Goal: Register for event/course

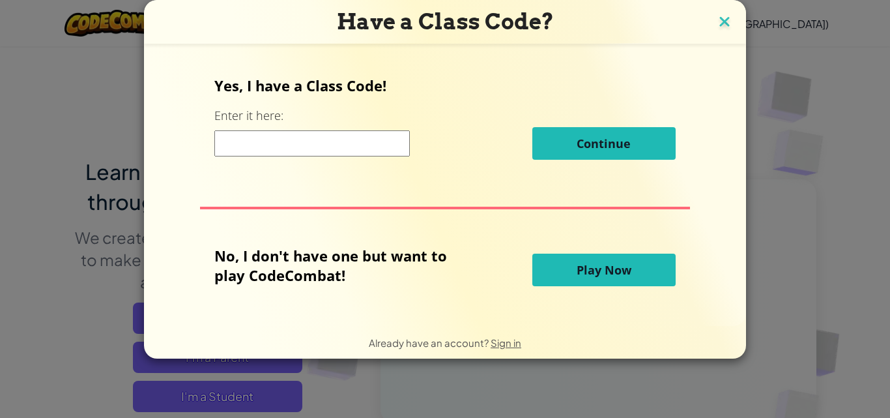
click at [727, 14] on img at bounding box center [724, 23] width 17 height 20
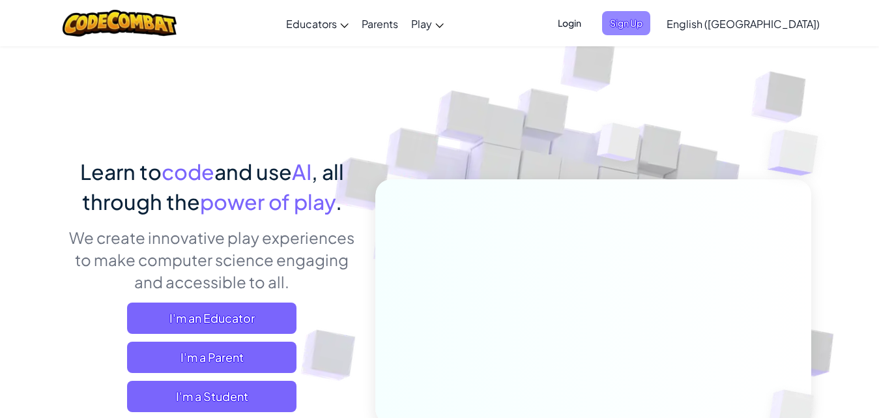
click at [650, 14] on span "Sign Up" at bounding box center [626, 23] width 48 height 24
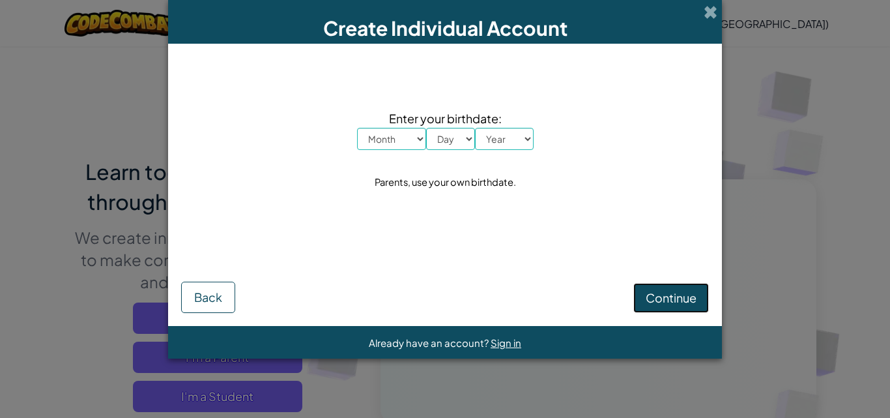
click at [651, 287] on button "Continue" at bounding box center [671, 298] width 76 height 30
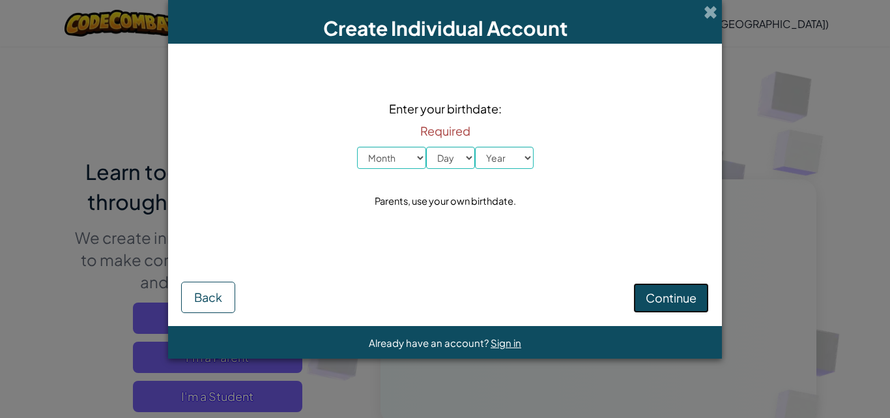
click at [651, 287] on button "Continue" at bounding box center [671, 298] width 76 height 30
click at [207, 292] on span "Back" at bounding box center [208, 296] width 28 height 15
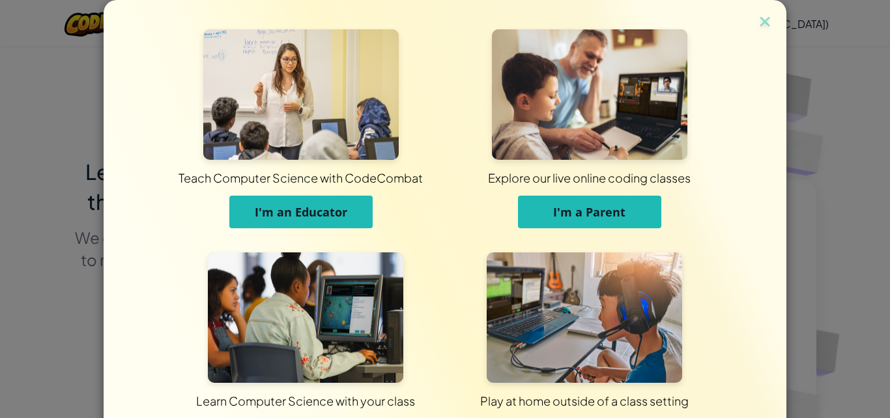
click at [208, 292] on img at bounding box center [305, 317] width 195 height 130
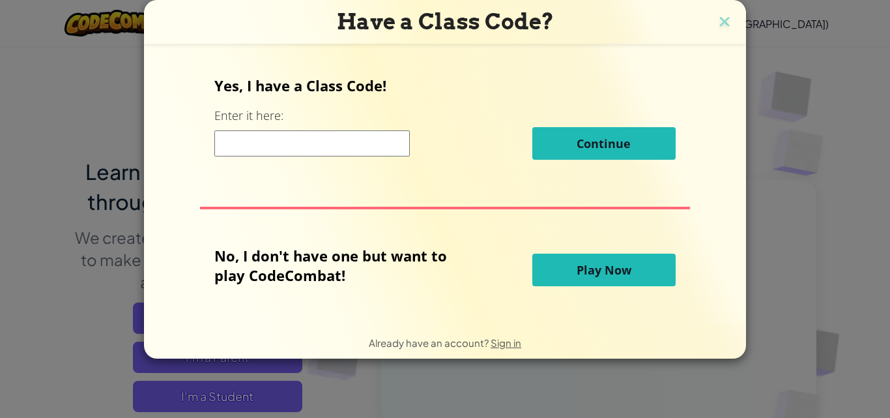
click at [704, 72] on div "Yes, I have a Class Code! Enter it here: Continue No, I don't have one but want…" at bounding box center [445, 184] width 576 height 255
click at [720, 20] on img at bounding box center [724, 23] width 17 height 20
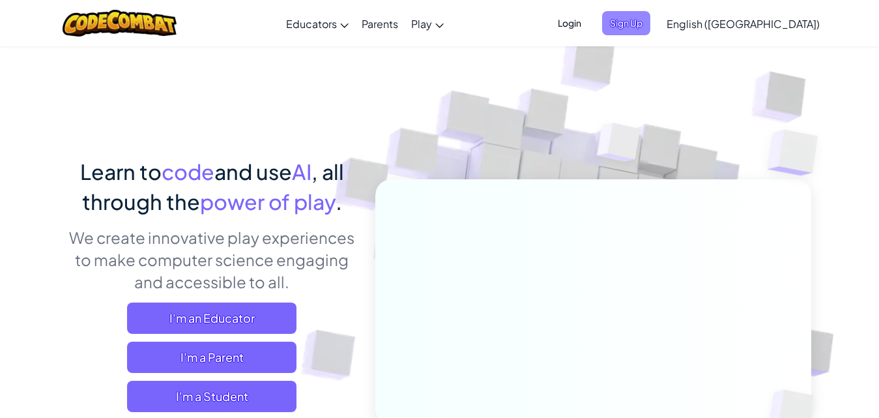
click at [650, 18] on span "Sign Up" at bounding box center [626, 23] width 48 height 24
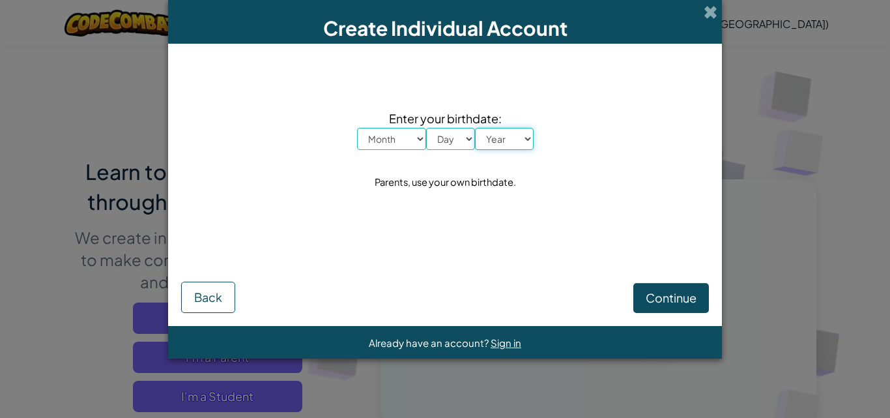
click at [502, 134] on select "Year [DATE] 2024 2023 2022 2021 2020 2019 2018 2017 2016 2015 2014 2013 2012 20…" at bounding box center [504, 139] width 59 height 22
select select "2025"
click at [475, 128] on select "Year [DATE] 2024 2023 2022 2021 2020 2019 2018 2017 2016 2015 2014 2013 2012 20…" at bounding box center [504, 139] width 59 height 22
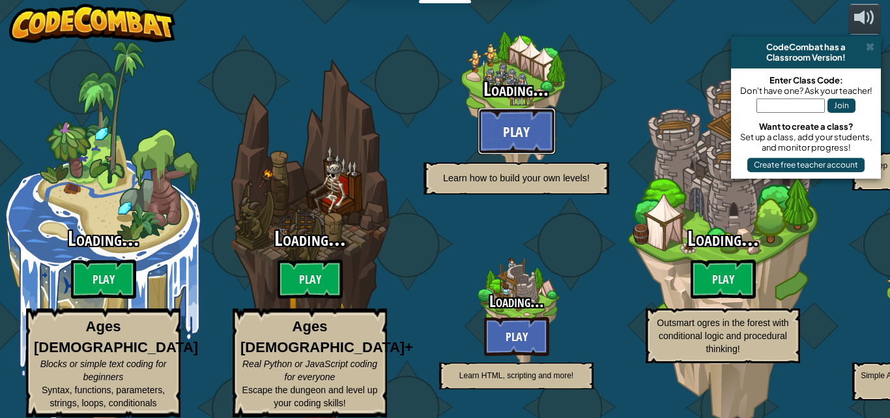
click at [499, 107] on button "Play" at bounding box center [516, 130] width 78 height 47
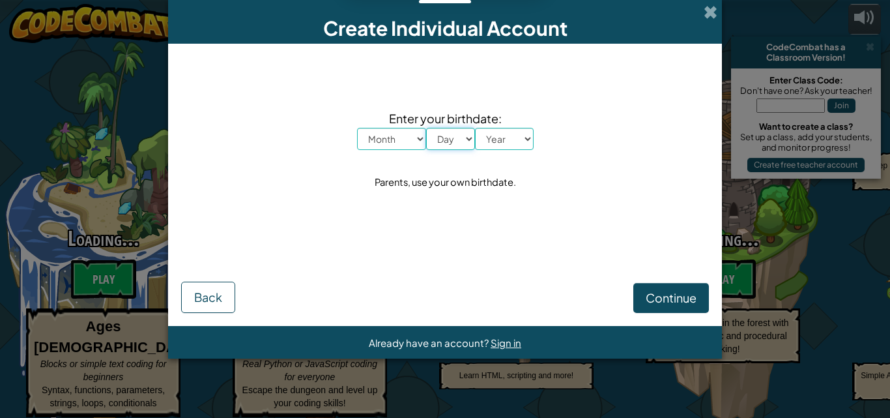
click at [443, 140] on select "Day 1 2 3 4 5 6 7 8 9 10 11 12 13 14 15 16 17 18 19 20 21 22 23 24 25 26 27 28 …" at bounding box center [450, 139] width 49 height 22
select select "30"
click at [426, 128] on select "Day 1 2 3 4 5 6 7 8 9 10 11 12 13 14 15 16 17 18 19 20 21 22 23 24 25 26 27 28 …" at bounding box center [450, 139] width 49 height 22
click at [446, 405] on div "Create Individual Account Enter your birthdate: Month January February March Ap…" at bounding box center [445, 209] width 890 height 418
click at [381, 132] on select "Month January February March April May June July August September October Novem…" at bounding box center [391, 139] width 69 height 22
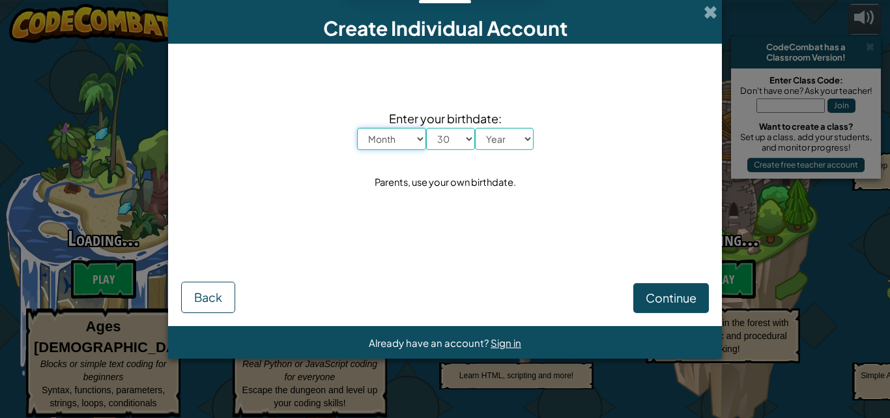
select select "9"
click at [357, 128] on select "Month January February March April May June July August September October Novem…" at bounding box center [391, 139] width 69 height 22
click at [480, 177] on div "Parents, use your own birthdate." at bounding box center [445, 182] width 141 height 19
click at [496, 134] on select "Year [DATE] 2024 2023 2022 2021 2020 2019 2018 2017 2016 2015 2014 2013 2012 20…" at bounding box center [504, 139] width 59 height 22
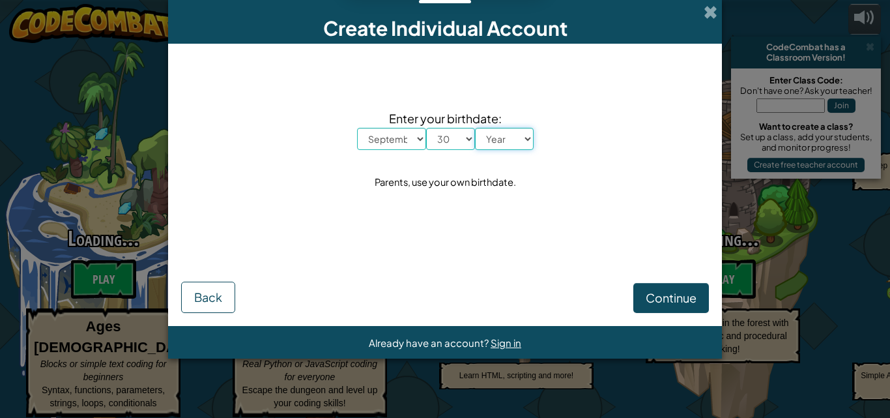
select select "2025"
click at [475, 128] on select "Year [DATE] 2024 2023 2022 2021 2020 2019 2018 2017 2016 2015 2014 2013 2012 20…" at bounding box center [504, 139] width 59 height 22
click at [487, 178] on div "Parents, use your own birthdate." at bounding box center [445, 182] width 141 height 19
click at [685, 292] on span "Continue" at bounding box center [671, 297] width 51 height 15
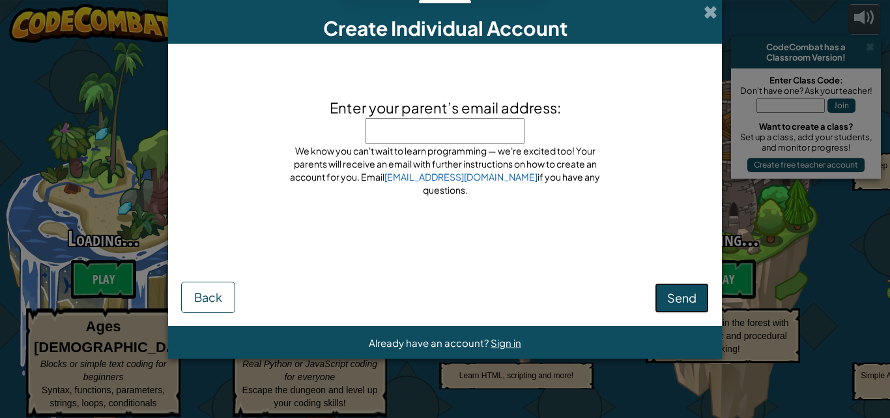
click at [685, 292] on span "Send" at bounding box center [681, 297] width 29 height 15
click at [786, 150] on div "Create Individual Account Enter your parent’s email address: GLAhmadS Don't put…" at bounding box center [445, 209] width 890 height 418
click at [212, 292] on span "Back" at bounding box center [208, 296] width 28 height 15
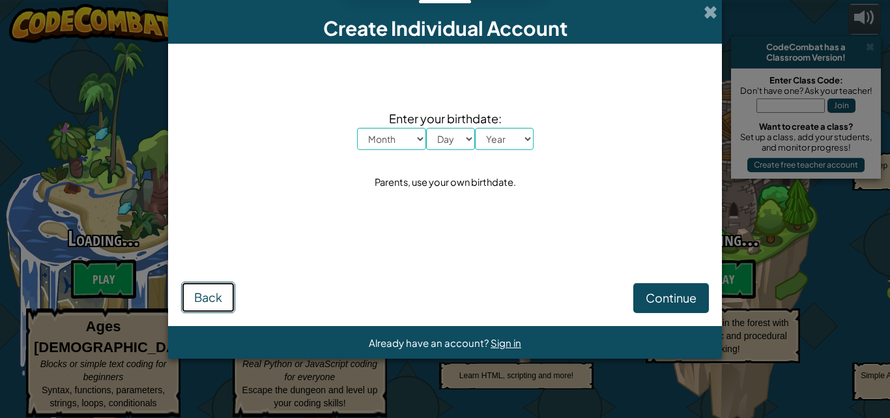
click at [212, 292] on span "Back" at bounding box center [208, 296] width 28 height 15
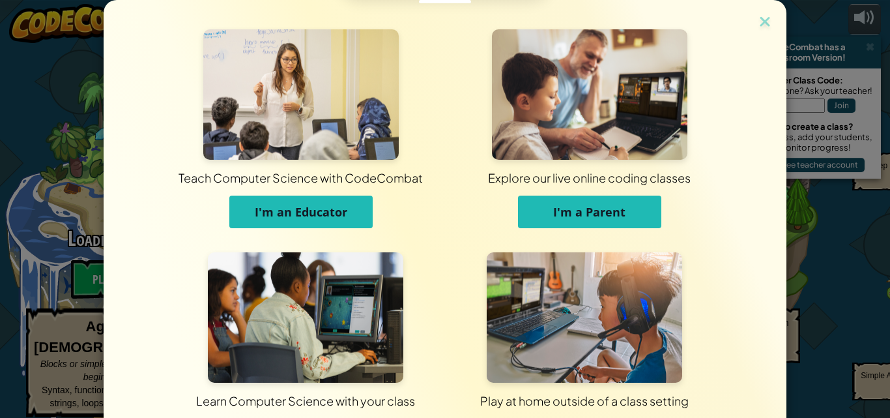
click at [212, 292] on img at bounding box center [305, 317] width 195 height 130
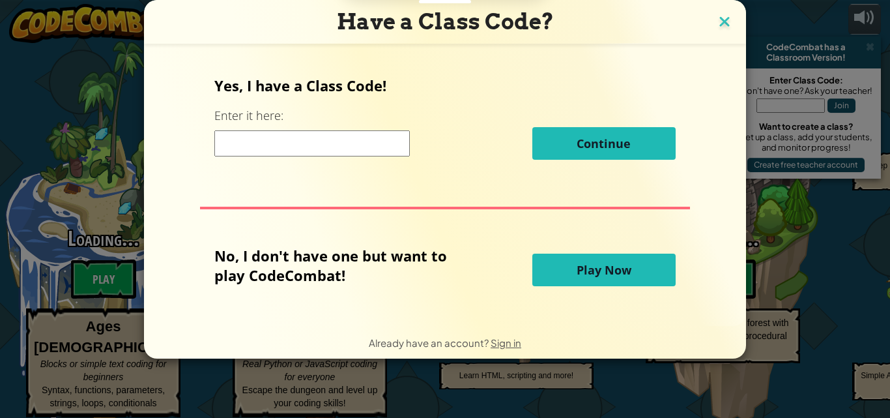
click at [720, 23] on img at bounding box center [724, 23] width 17 height 20
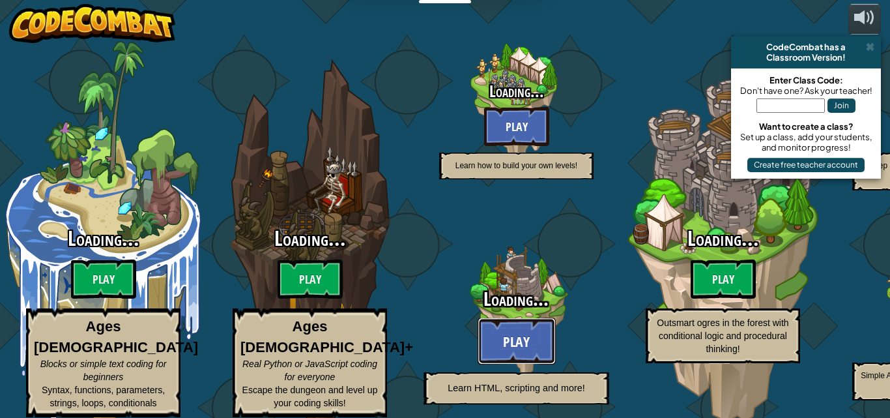
click at [523, 317] on button "Play" at bounding box center [516, 340] width 78 height 47
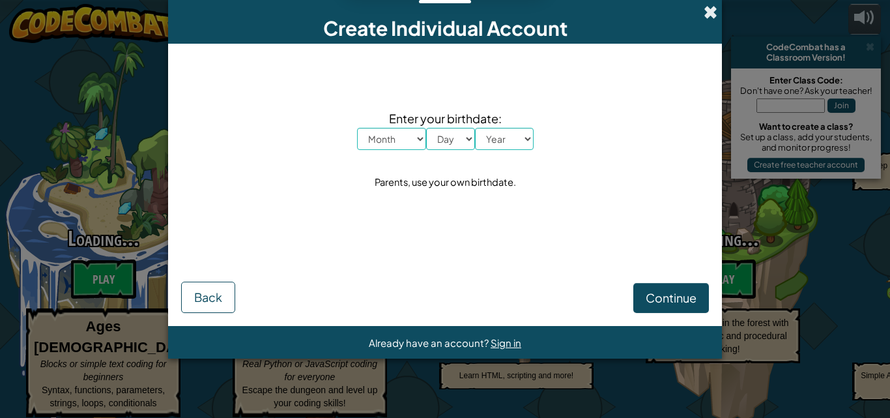
click at [711, 8] on span at bounding box center [711, 12] width 14 height 14
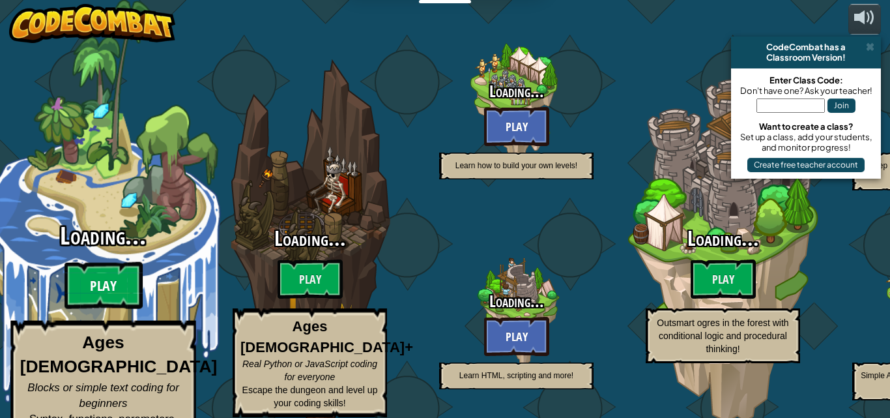
click at [115, 262] on btn "Play" at bounding box center [103, 285] width 78 height 47
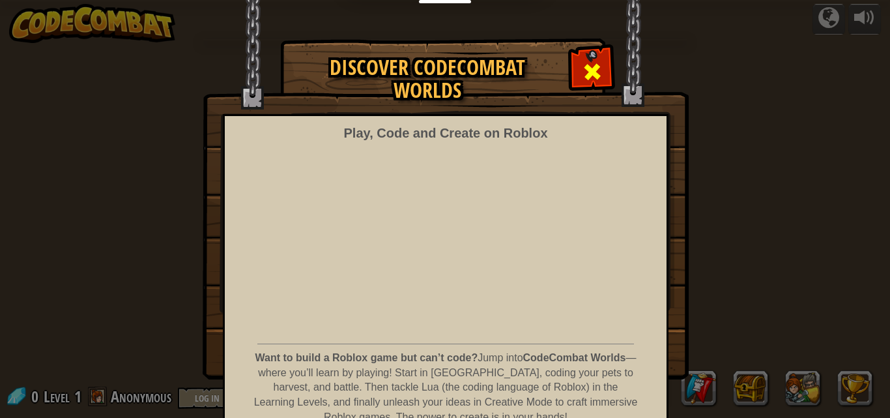
click at [588, 66] on span at bounding box center [592, 71] width 21 height 21
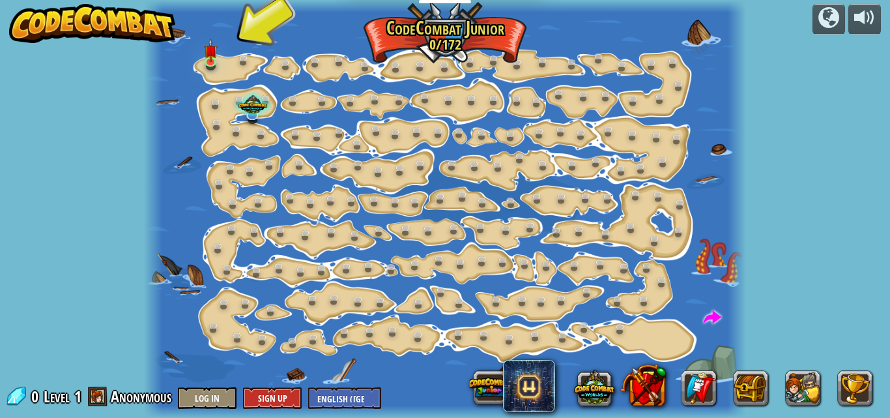
click at [228, 64] on div at bounding box center [445, 209] width 602 height 418
click at [239, 66] on link at bounding box center [247, 61] width 26 height 26
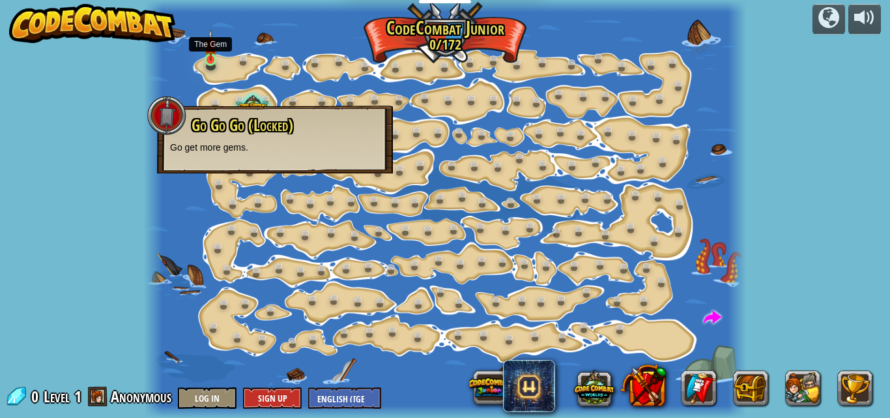
click at [204, 51] on img at bounding box center [211, 45] width 14 height 32
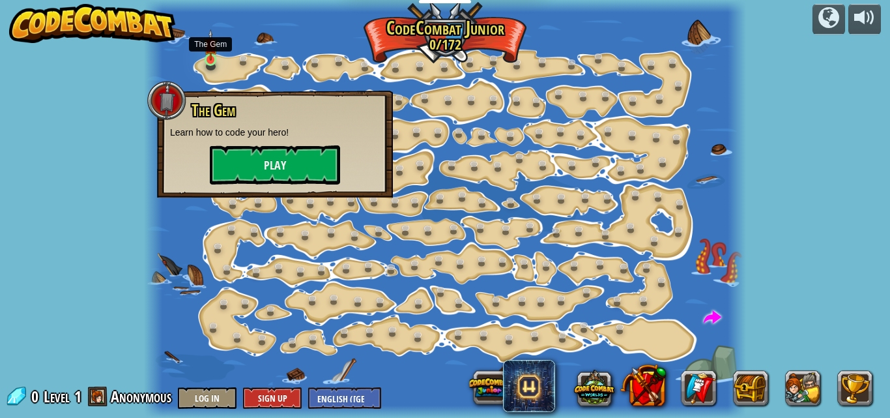
click at [204, 51] on img at bounding box center [211, 45] width 14 height 32
click at [244, 149] on button "Play" at bounding box center [275, 164] width 130 height 39
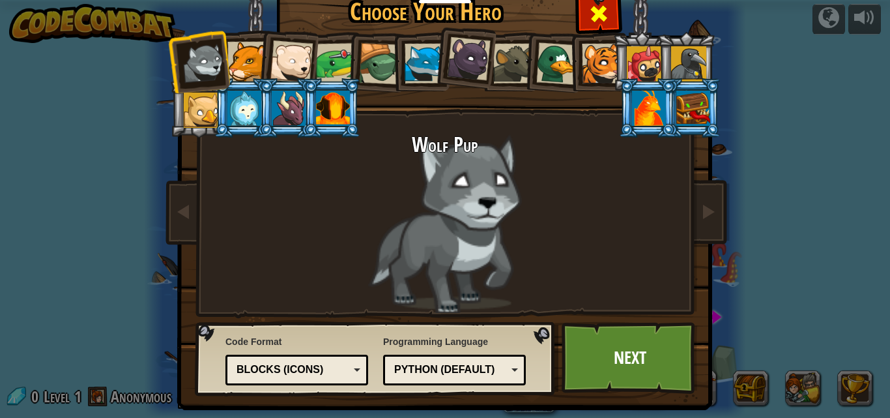
click at [601, 14] on span at bounding box center [598, 13] width 21 height 21
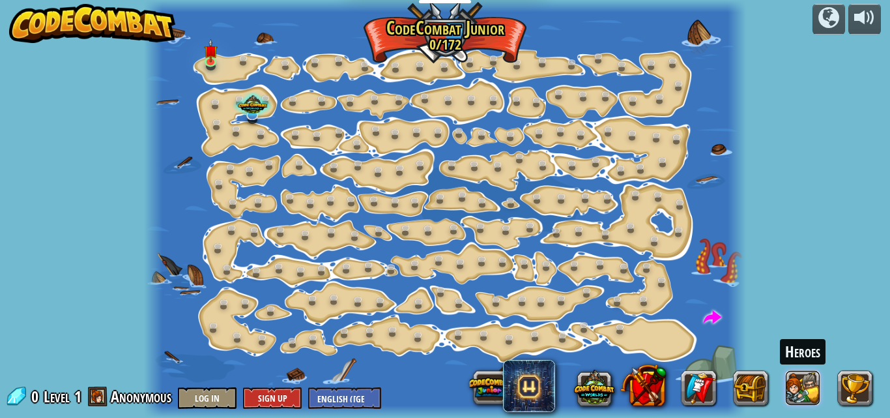
click at [810, 387] on div "Heroes" at bounding box center [672, 388] width 417 height 52
